Goal: Task Accomplishment & Management: Manage account settings

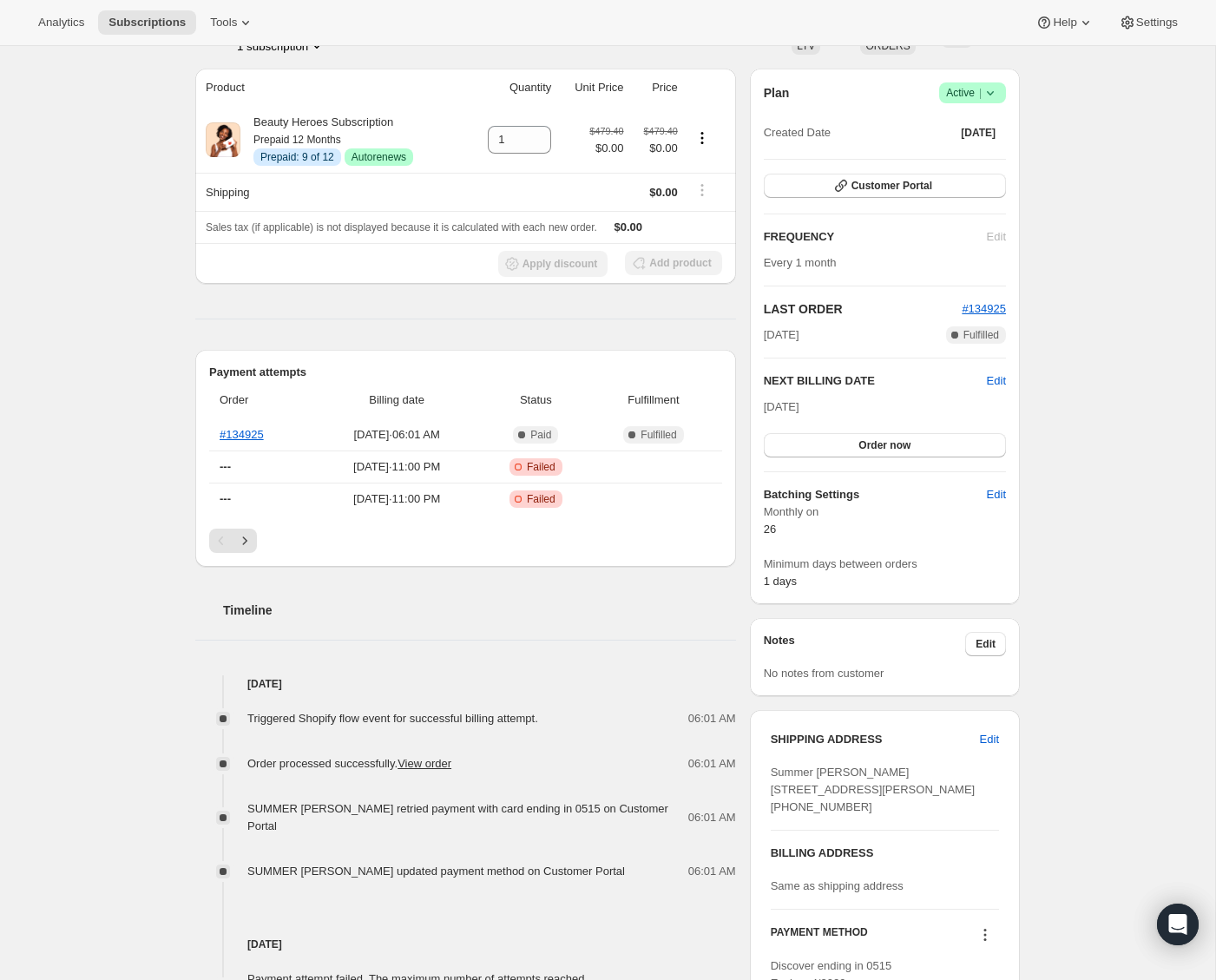
scroll to position [117, 0]
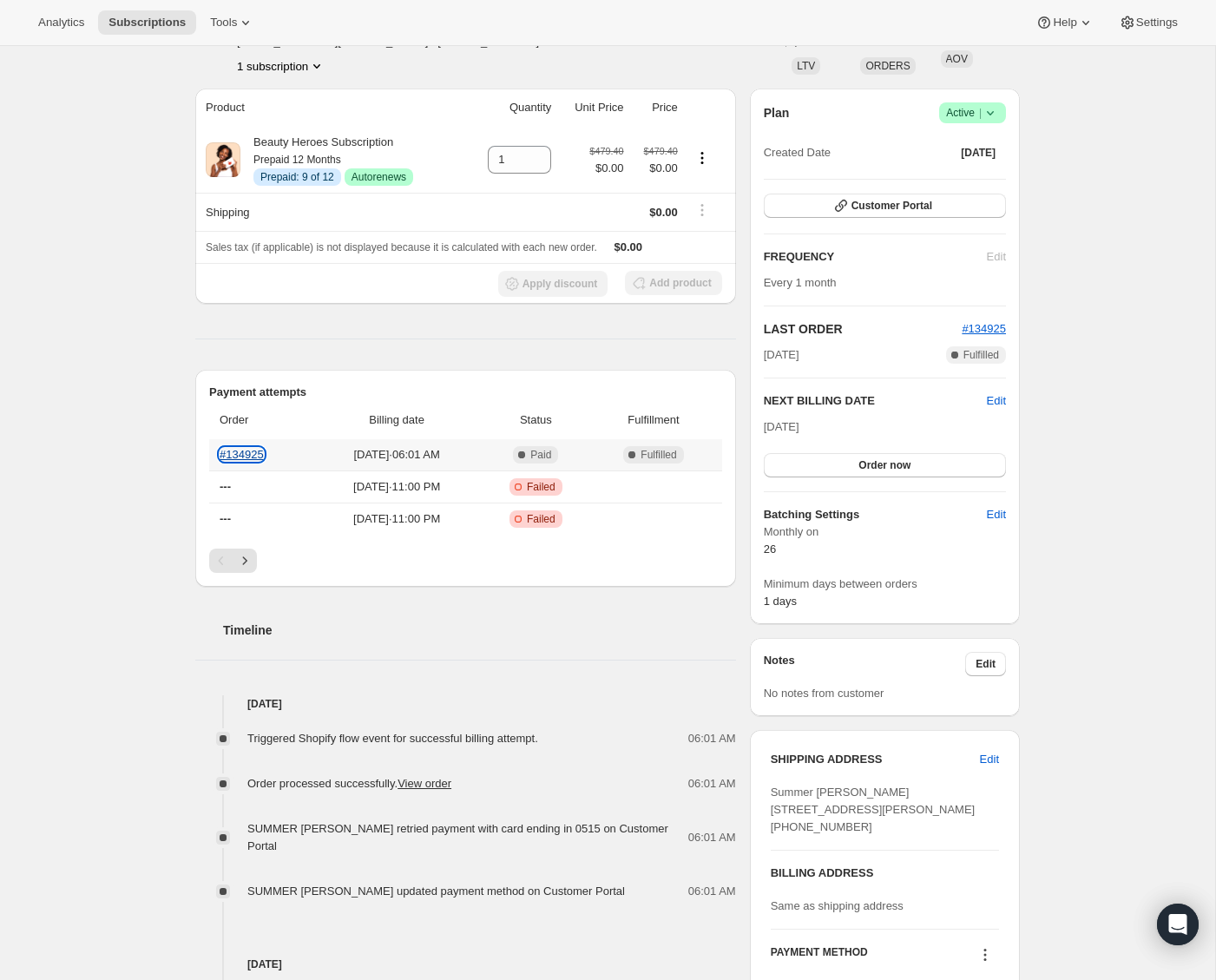
click at [249, 453] on link "#134925" at bounding box center [242, 454] width 44 height 13
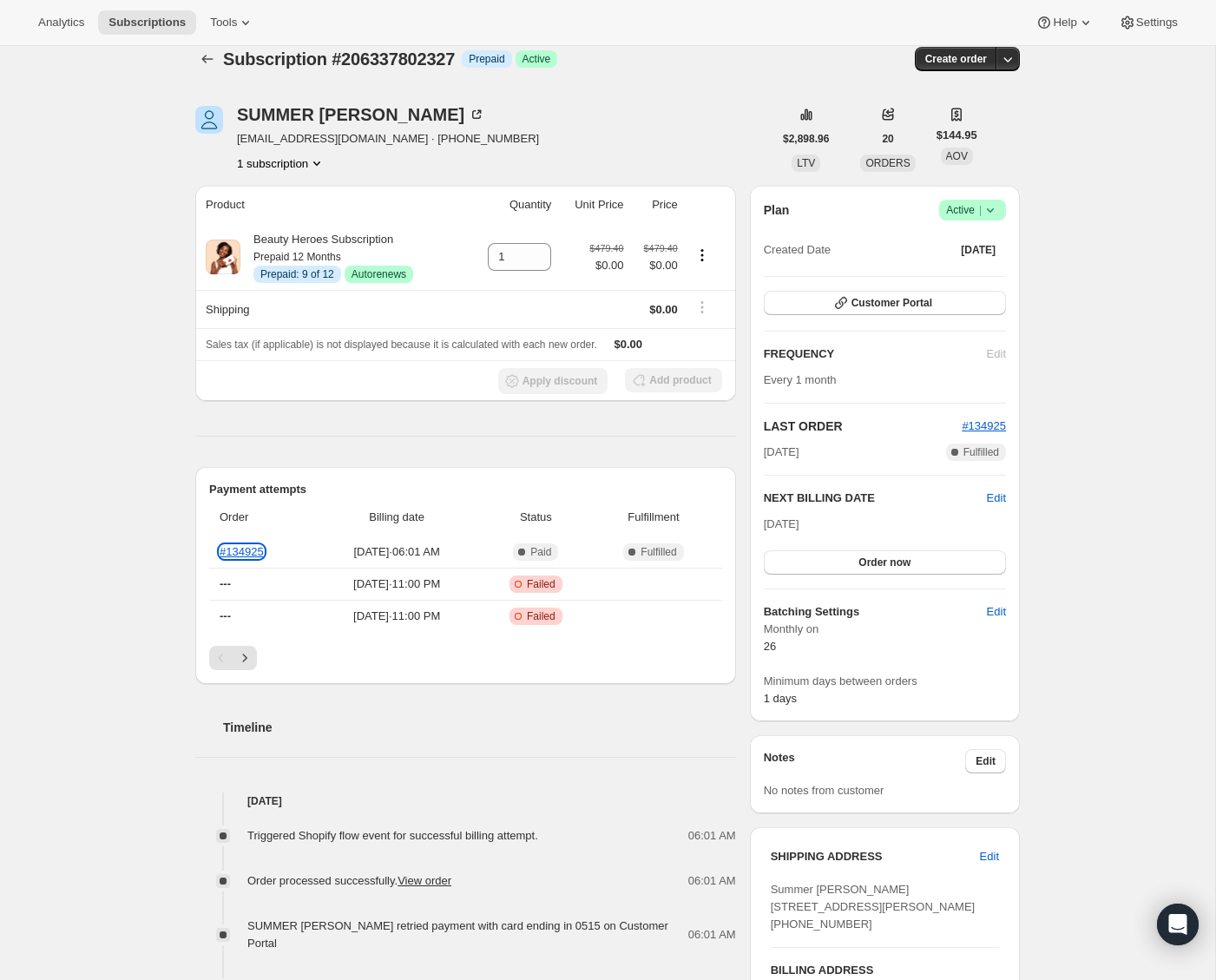
scroll to position [0, 0]
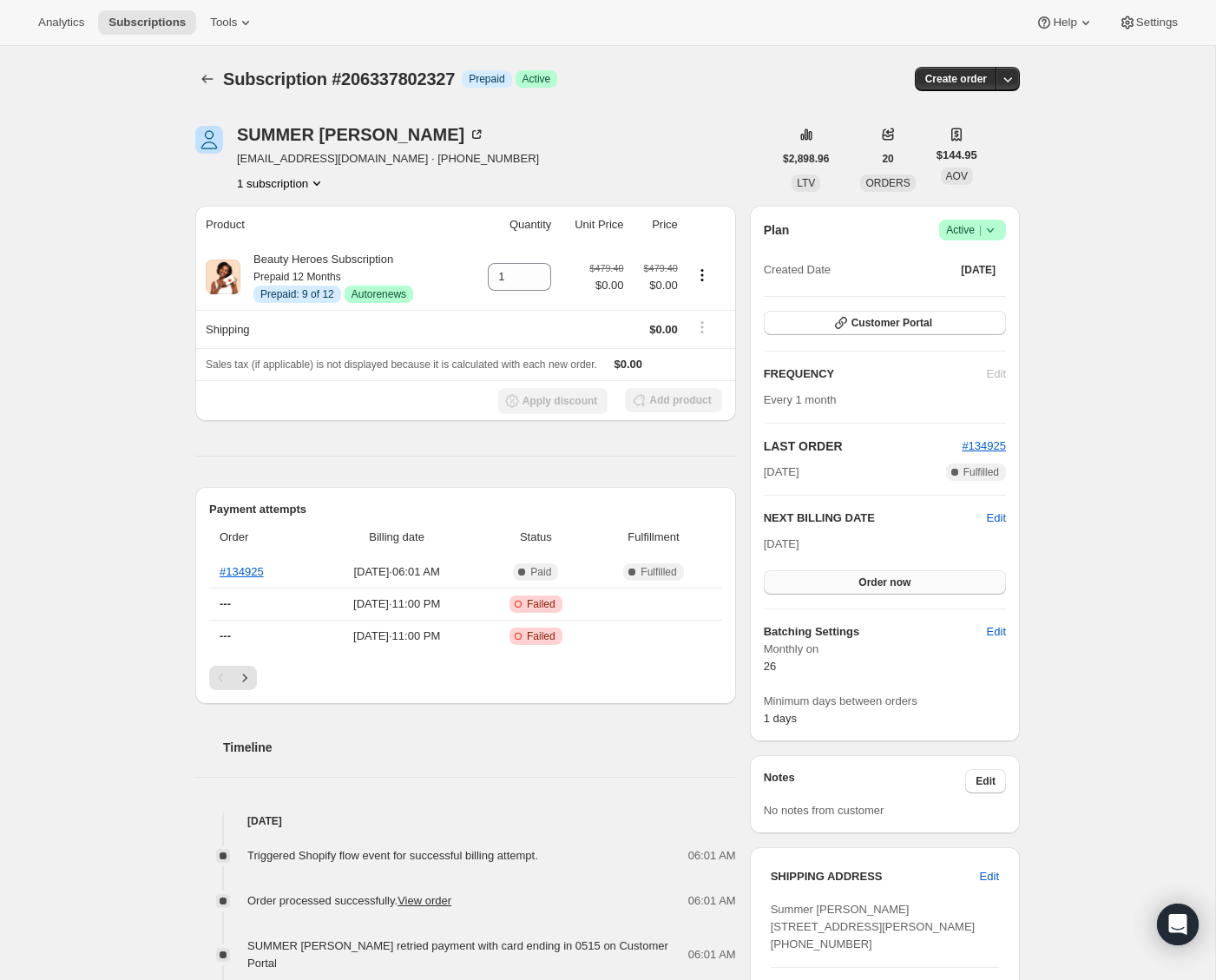
click at [910, 575] on span "Order now" at bounding box center [884, 582] width 52 height 14
click at [892, 582] on span "Click to confirm" at bounding box center [885, 582] width 79 height 14
click at [992, 516] on span "Edit" at bounding box center [996, 518] width 19 height 17
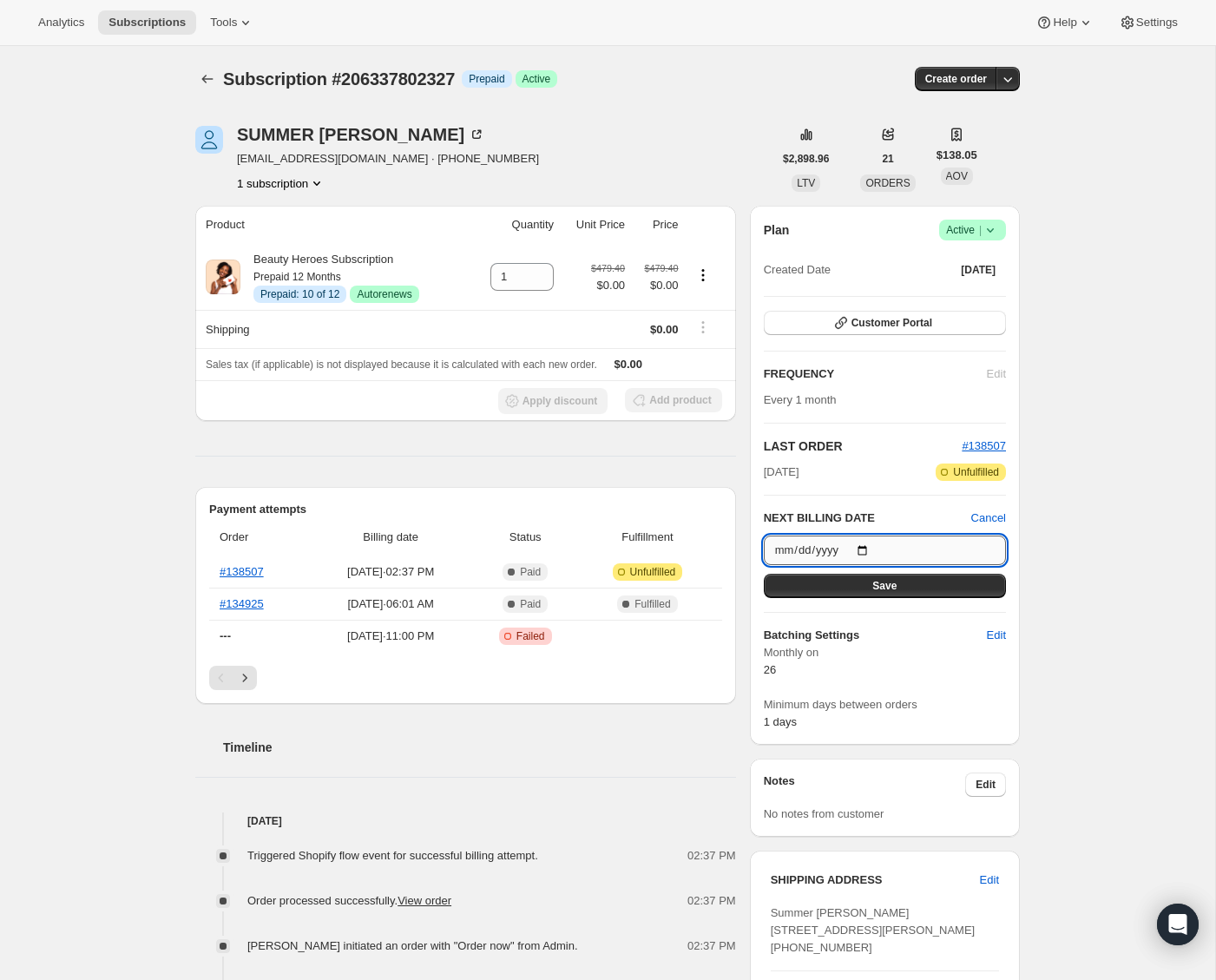
click at [863, 547] on input "2025-09-26" at bounding box center [884, 551] width 242 height 29
type input "2025-08-26"
click at [1087, 660] on div "Subscription #206337802327. This page is ready Subscription #206337802327 Info …" at bounding box center [608, 871] width 1215 height 1650
click at [901, 587] on button "Save" at bounding box center [884, 586] width 242 height 24
